Goal: Find contact information: Find contact information

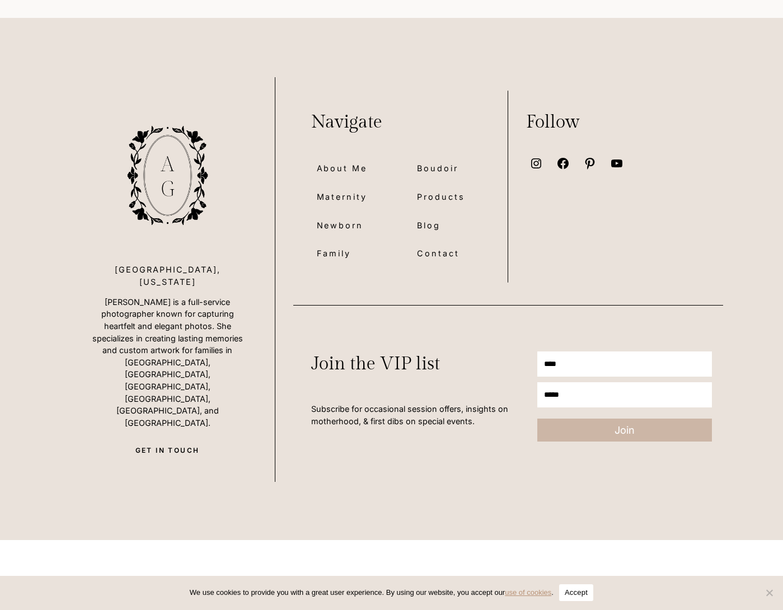
scroll to position [8126, 0]
click at [334, 247] on span "Family" at bounding box center [334, 253] width 34 height 13
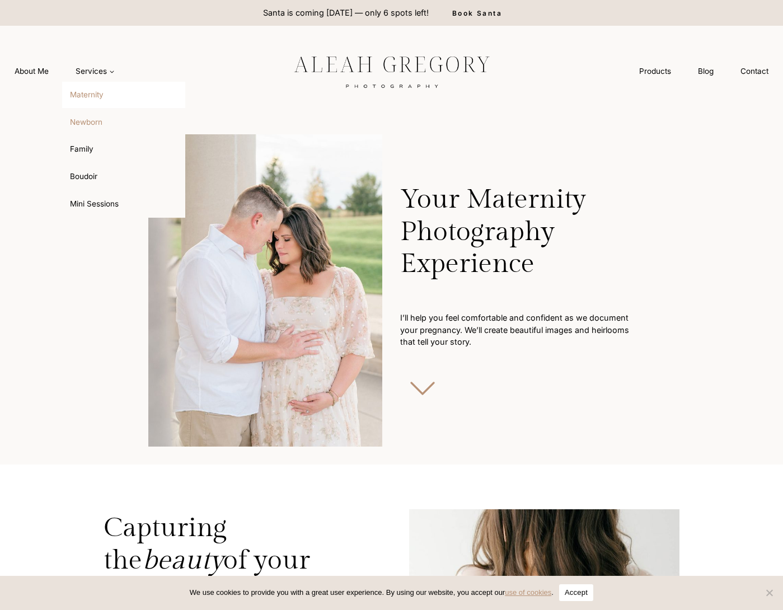
click at [97, 120] on link "Newborn" at bounding box center [123, 122] width 123 height 27
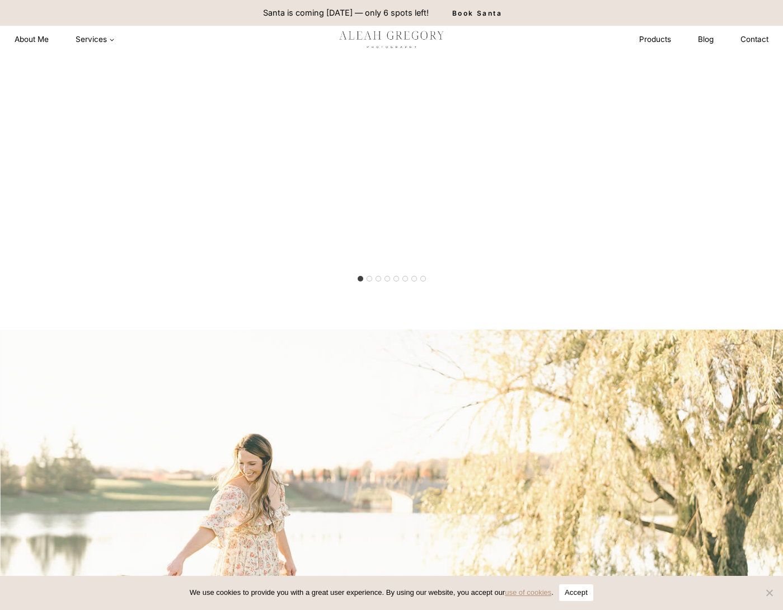
scroll to position [1706, 0]
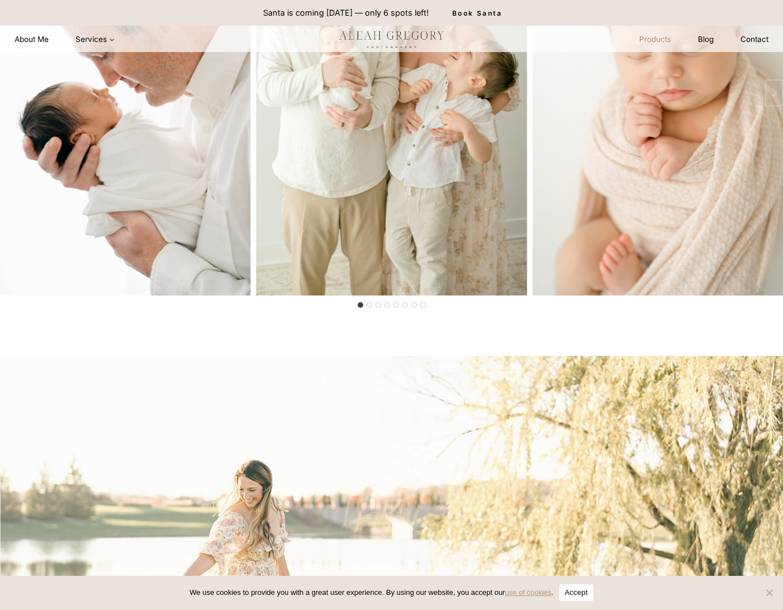
click at [657, 42] on link "Products" at bounding box center [655, 39] width 59 height 21
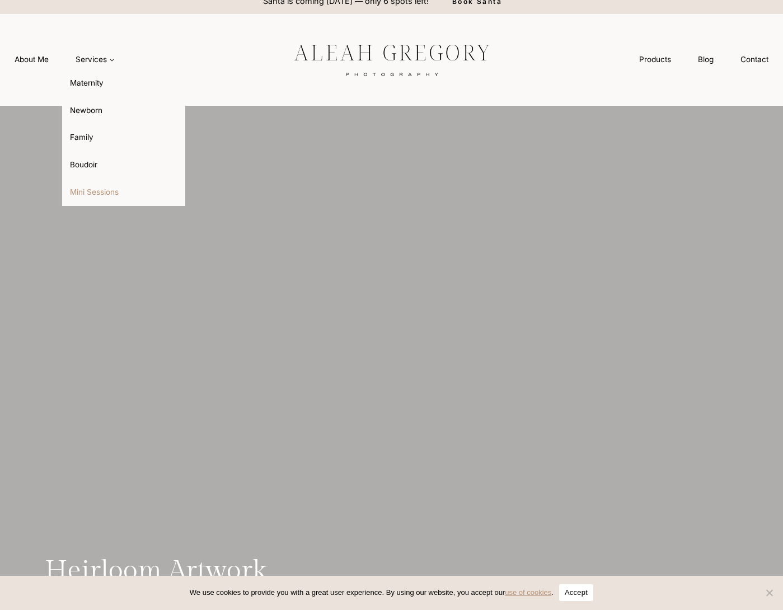
scroll to position [11, 0]
click at [90, 191] on link "Mini Sessions" at bounding box center [123, 192] width 123 height 27
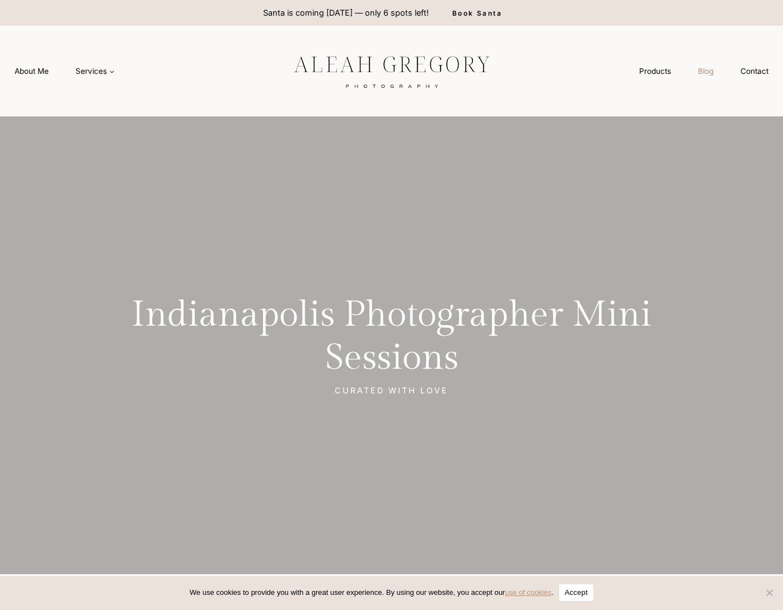
click at [705, 68] on link "Blog" at bounding box center [706, 71] width 43 height 21
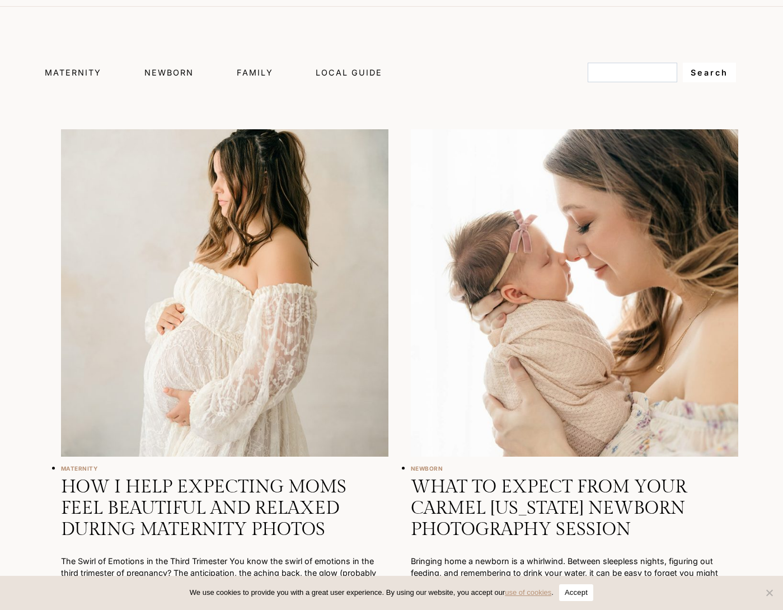
scroll to position [621, 0]
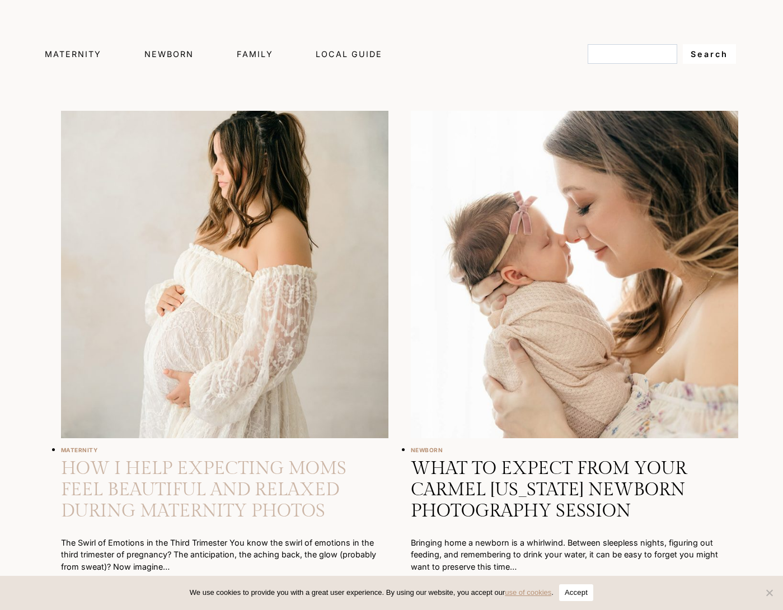
click at [179, 474] on link "How I Help Expecting Moms Feel Beautiful and Relaxed During Maternity Photos" at bounding box center [203, 490] width 285 height 64
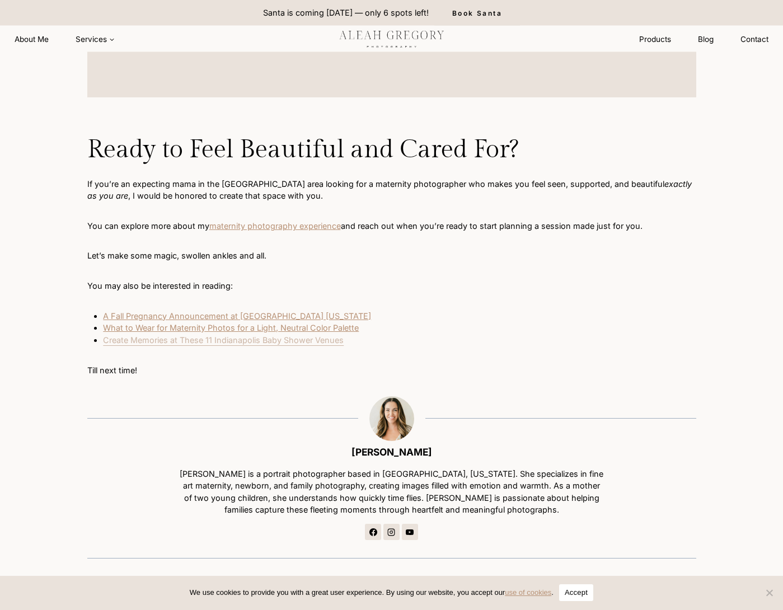
scroll to position [3956, 0]
click at [268, 335] on link "Create Memories at These 11 Indianapolis Baby Shower Venues" at bounding box center [223, 340] width 241 height 10
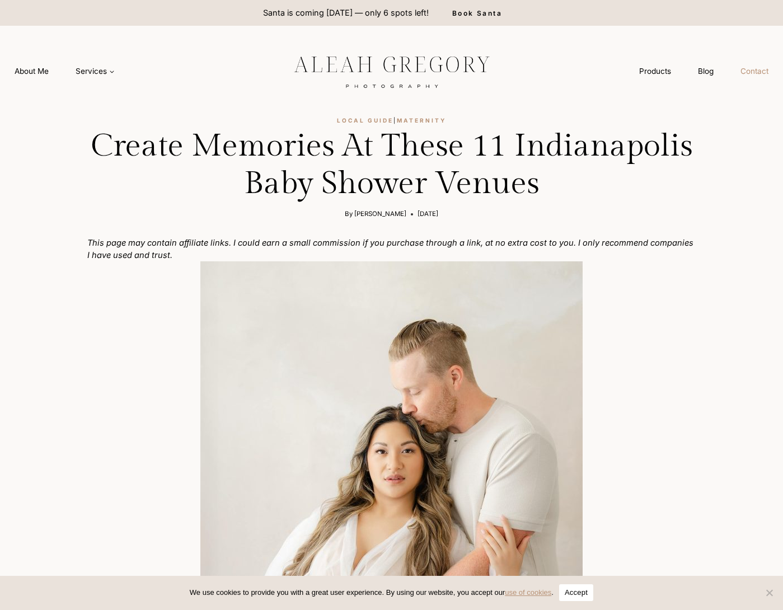
click at [755, 67] on link "Contact" at bounding box center [754, 71] width 55 height 21
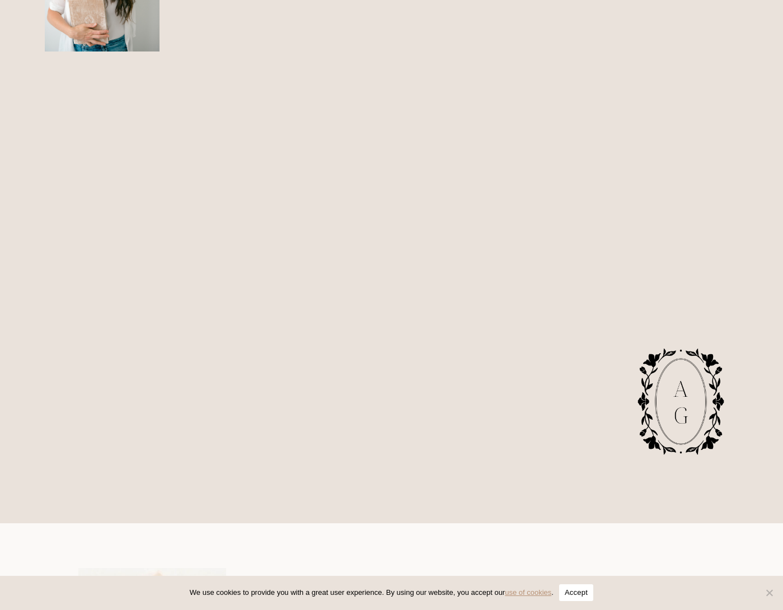
scroll to position [629, 0]
